Goal: Transaction & Acquisition: Purchase product/service

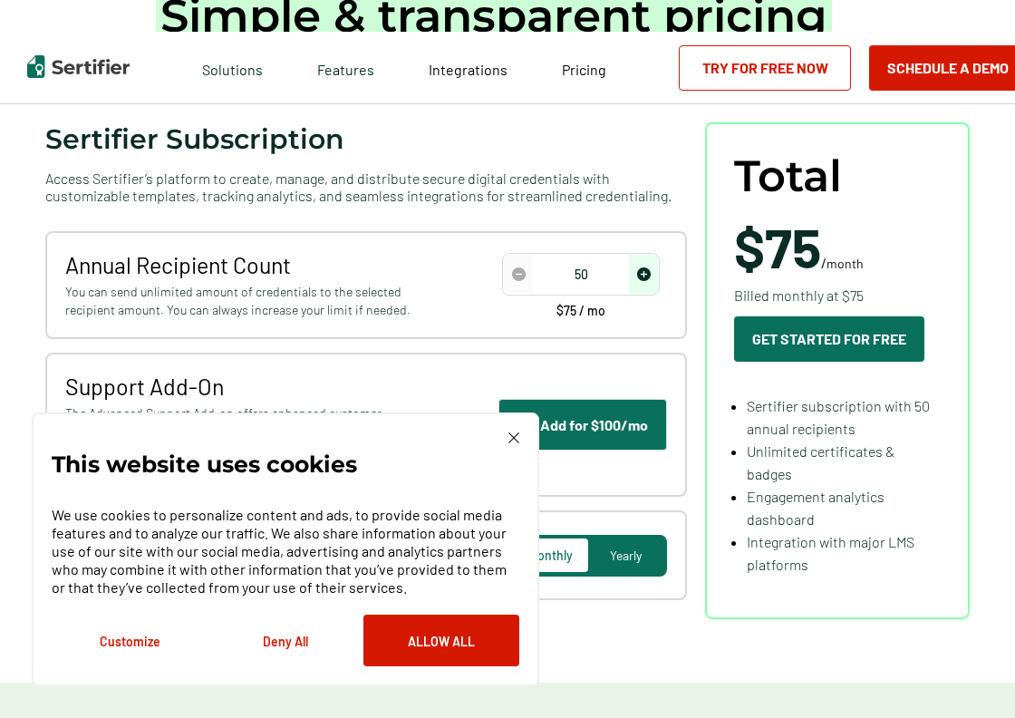
click at [513, 435] on img at bounding box center [513, 437] width 11 height 11
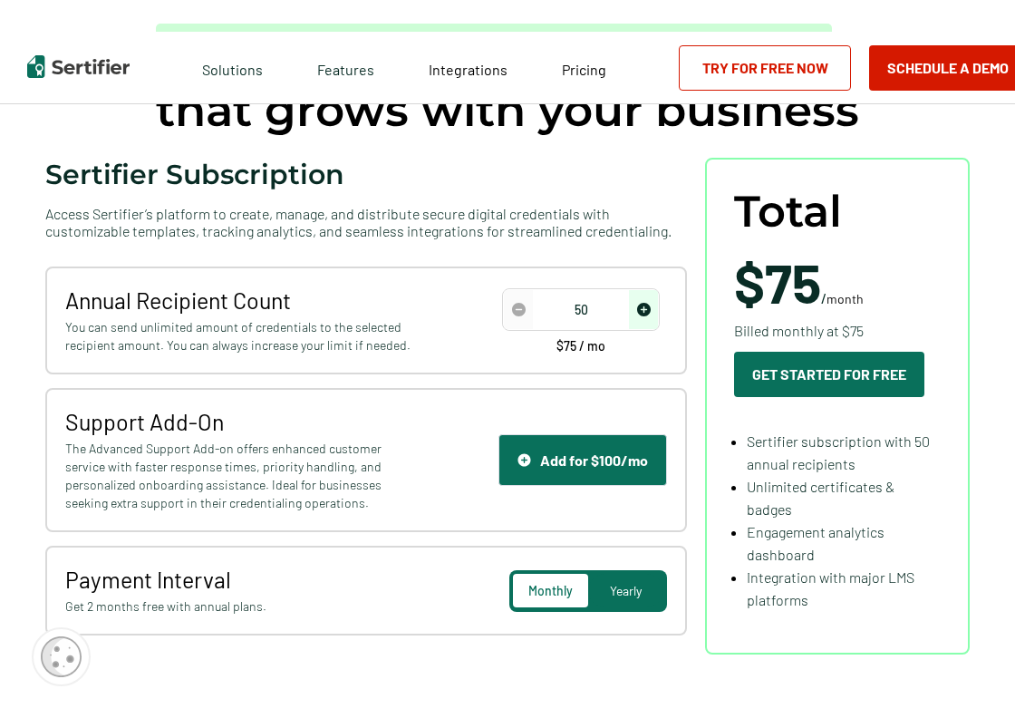
scroll to position [187, 0]
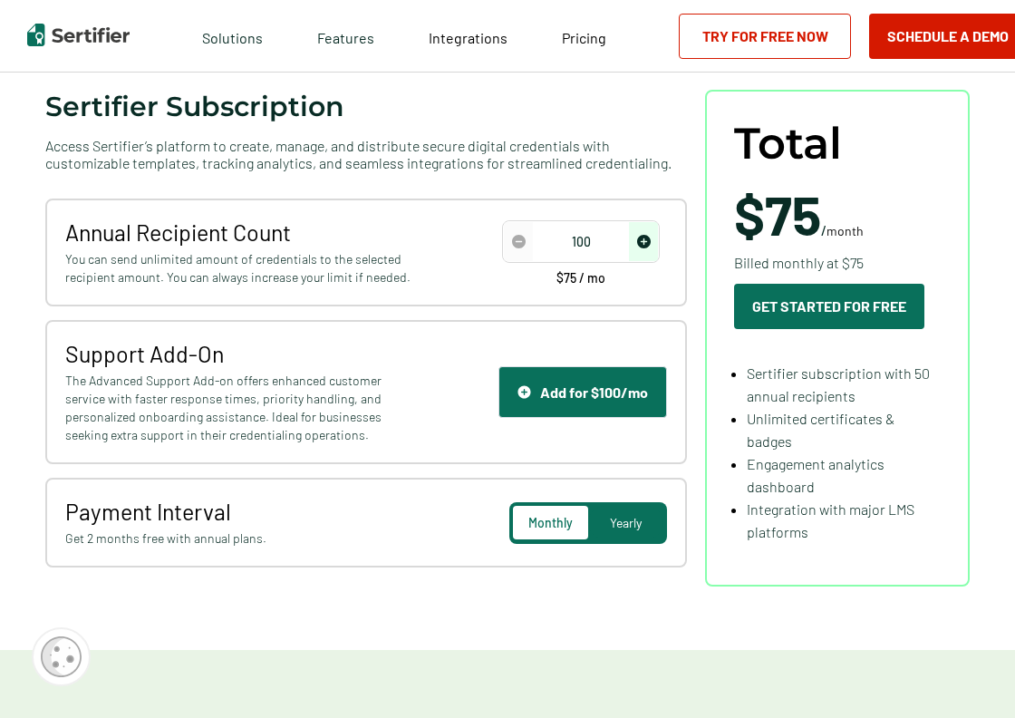
click at [650, 242] on img "increase number" at bounding box center [644, 242] width 14 height 14
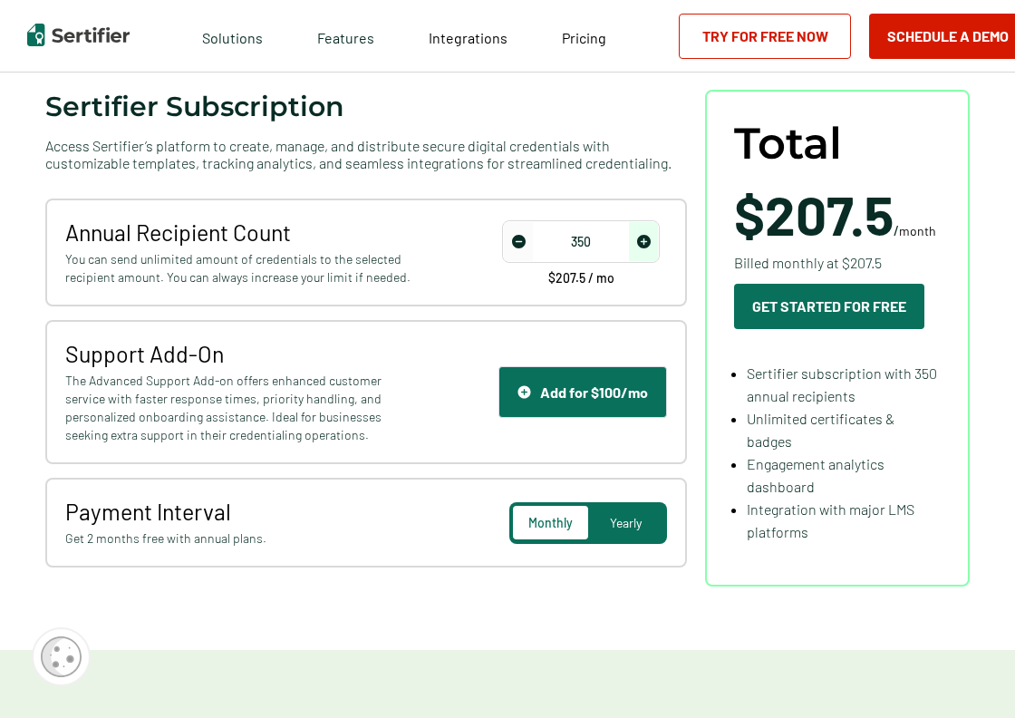
click at [650, 242] on img "increase number" at bounding box center [644, 242] width 14 height 14
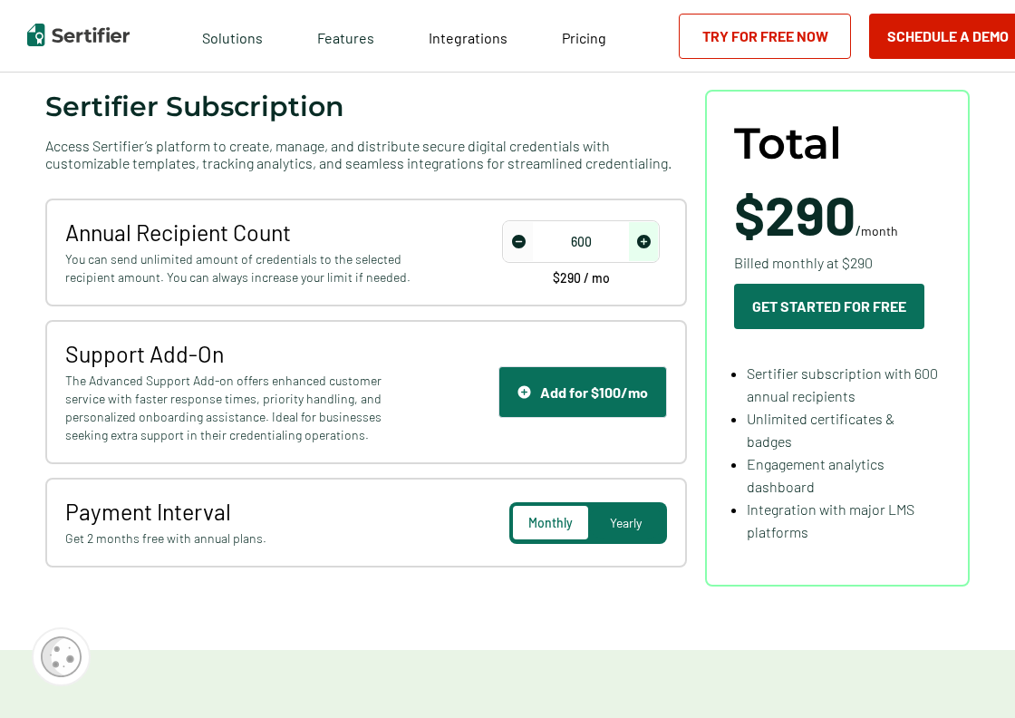
click at [650, 242] on img "increase number" at bounding box center [644, 242] width 14 height 14
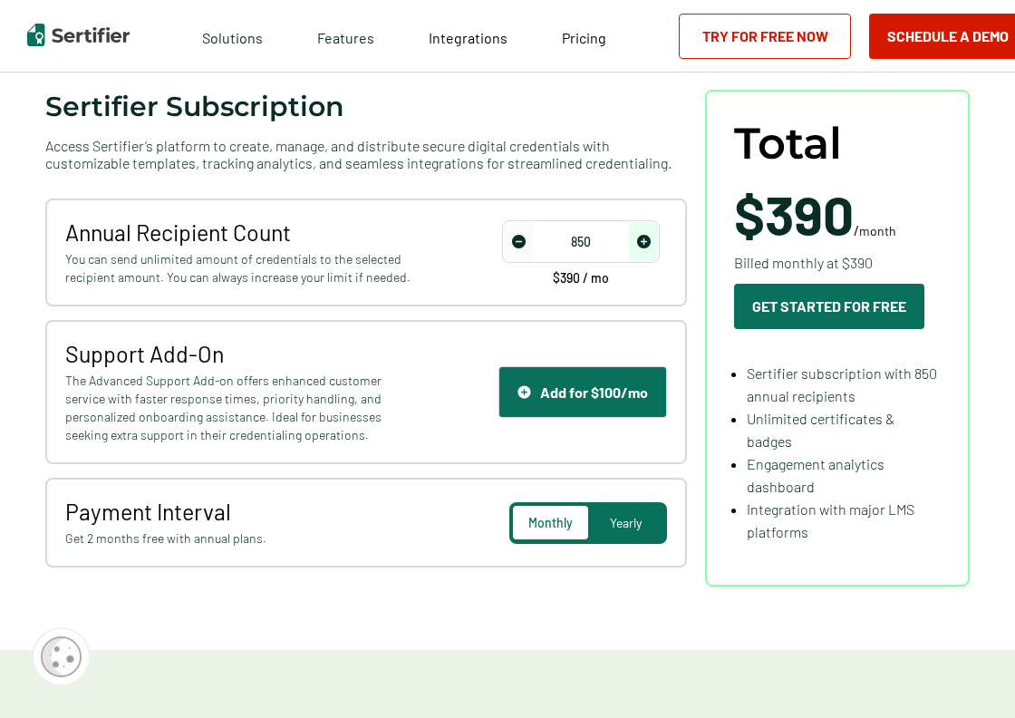
click at [650, 242] on img "increase number" at bounding box center [644, 242] width 14 height 14
type input "1000"
click at [650, 242] on img "increase number" at bounding box center [644, 242] width 14 height 14
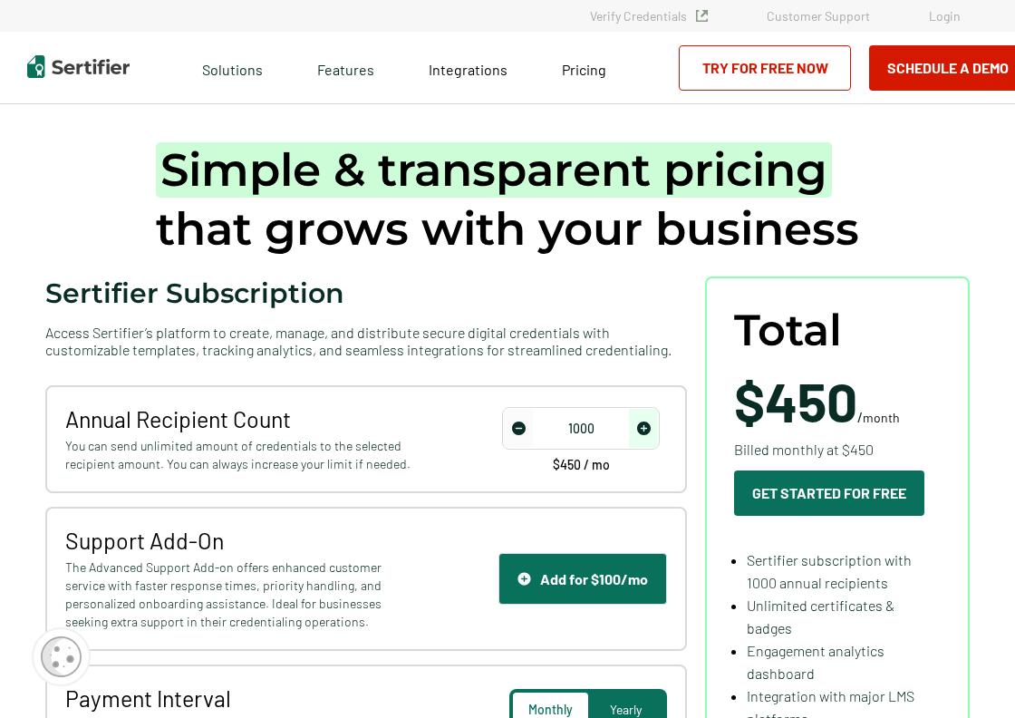
scroll to position [0, 0]
